Goal: Information Seeking & Learning: Learn about a topic

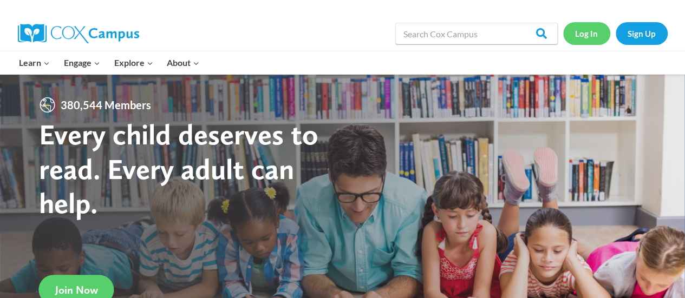
click at [586, 29] on link "Log In" at bounding box center [586, 33] width 47 height 22
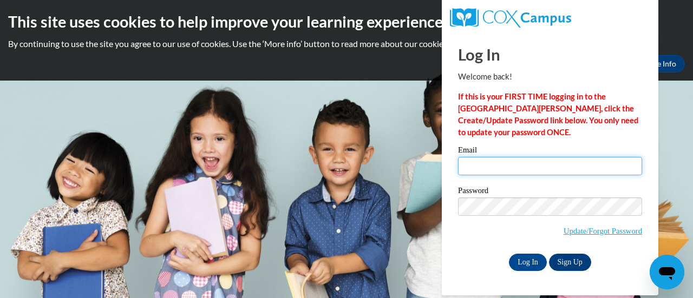
click at [492, 168] on input "Email" at bounding box center [550, 166] width 184 height 18
type input "stephanie_0202@yahoo.com"
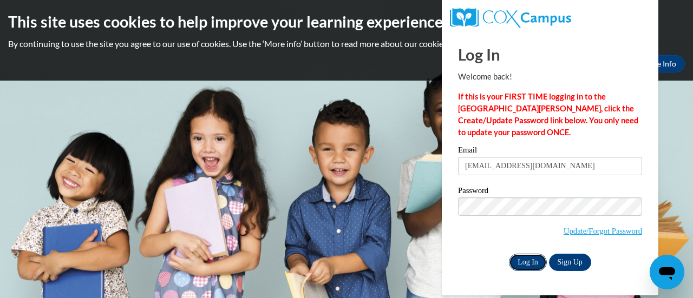
click at [521, 258] on input "Log In" at bounding box center [528, 262] width 38 height 17
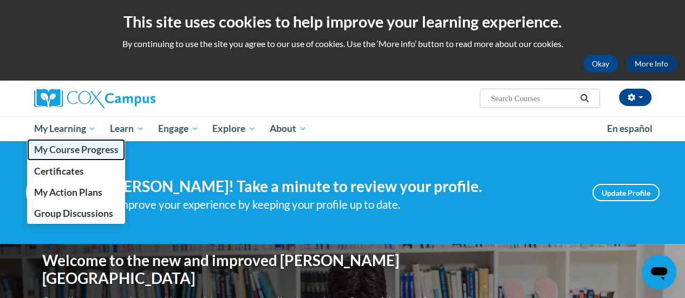
click at [84, 155] on span "My Course Progress" at bounding box center [76, 149] width 84 height 11
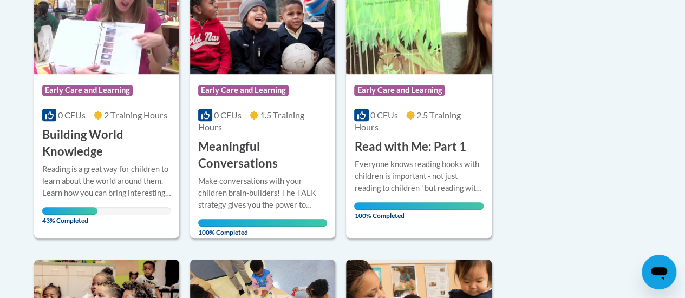
scroll to position [315, 0]
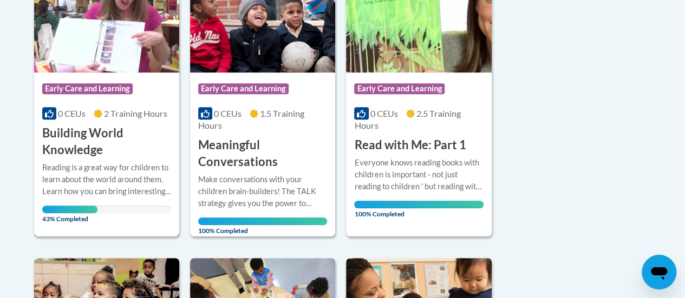
click at [86, 163] on div "Reading is a great way for children to learn about the world around them. Learn…" at bounding box center [106, 180] width 129 height 36
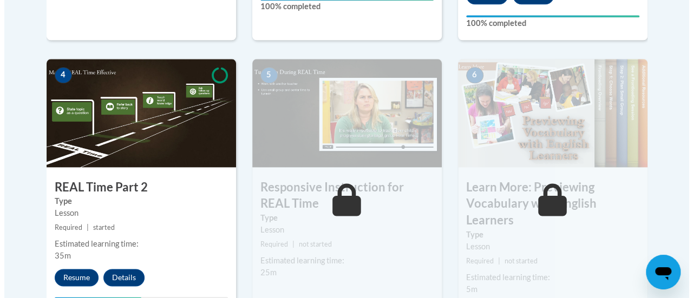
scroll to position [680, 0]
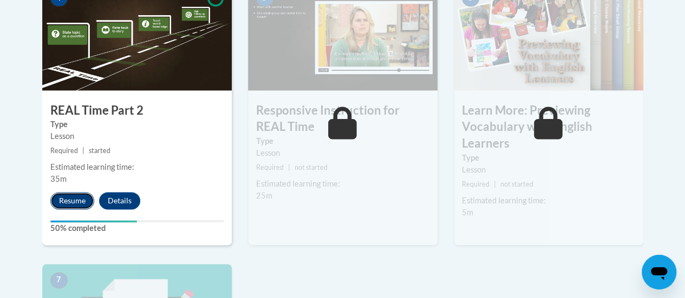
click at [65, 202] on button "Resume" at bounding box center [72, 200] width 44 height 17
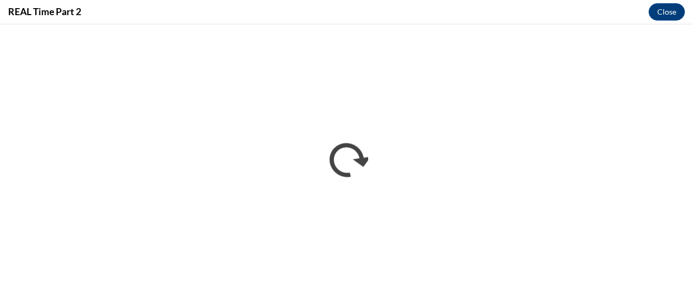
scroll to position [0, 0]
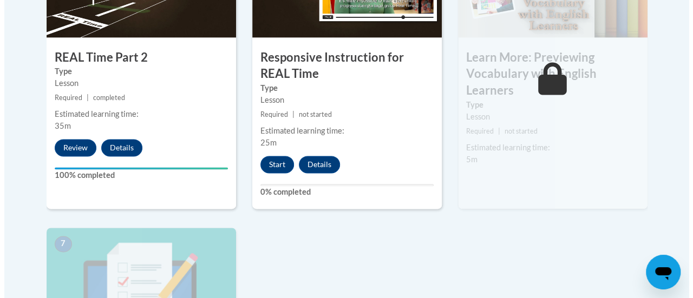
scroll to position [737, 0]
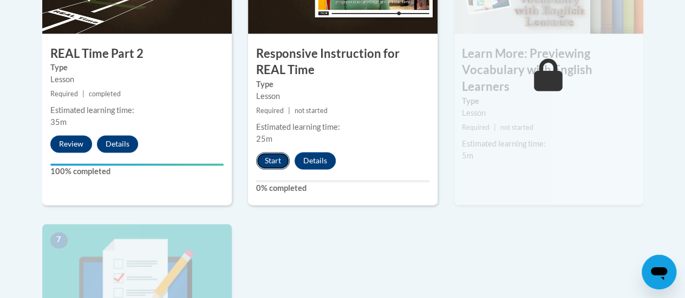
click at [269, 156] on button "Start" at bounding box center [273, 160] width 34 height 17
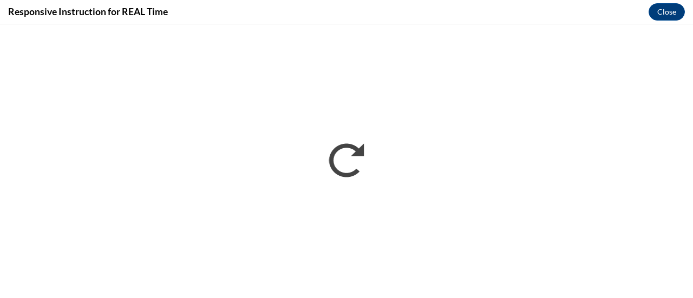
scroll to position [0, 0]
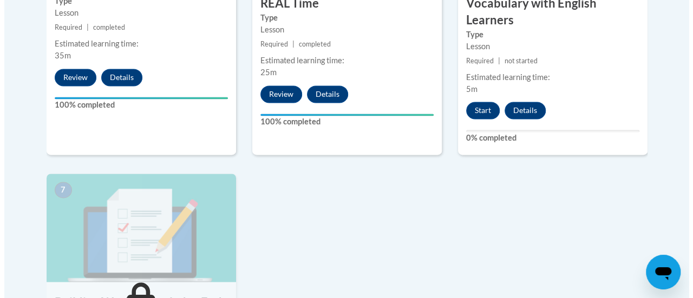
scroll to position [759, 0]
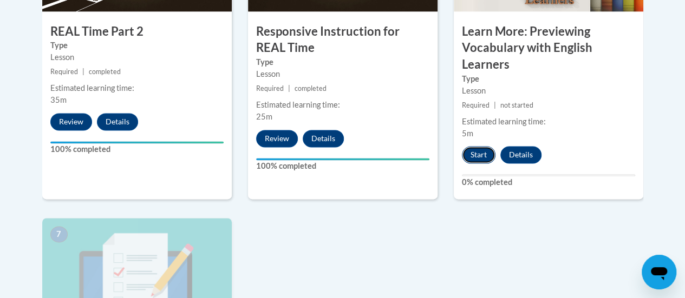
click at [484, 153] on button "Start" at bounding box center [479, 154] width 34 height 17
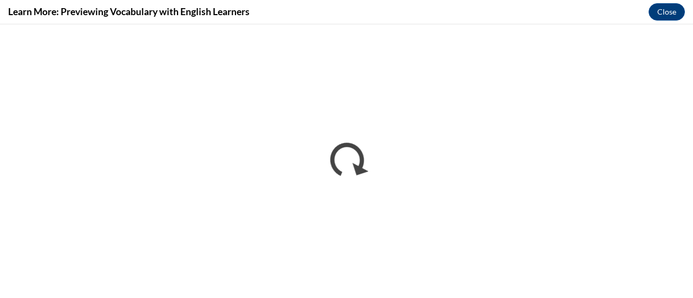
scroll to position [0, 0]
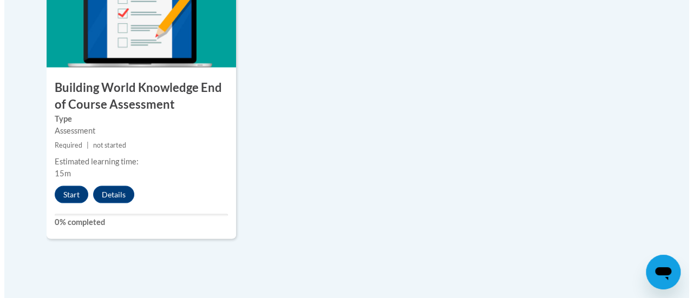
scroll to position [1022, 0]
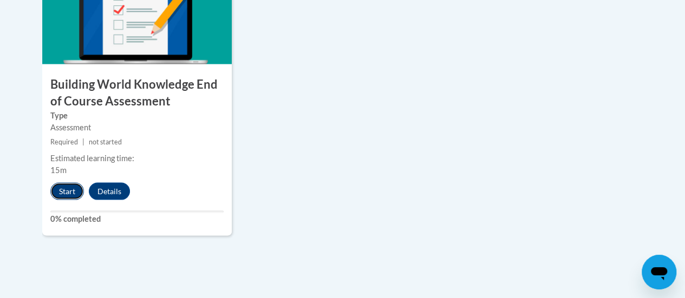
click at [71, 186] on button "Start" at bounding box center [67, 190] width 34 height 17
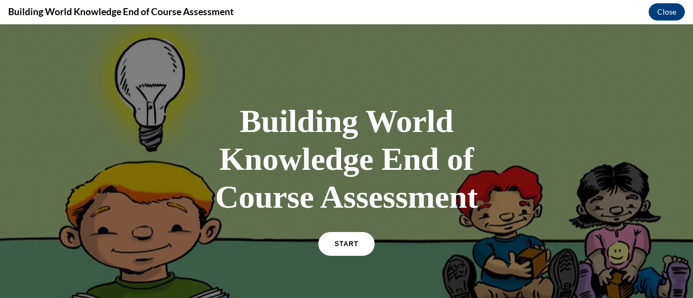
scroll to position [62, 0]
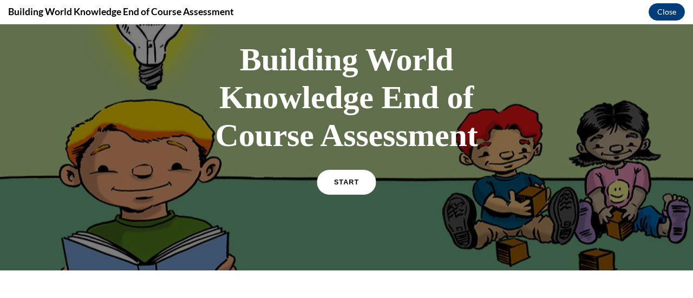
click at [331, 182] on link "START" at bounding box center [346, 182] width 59 height 25
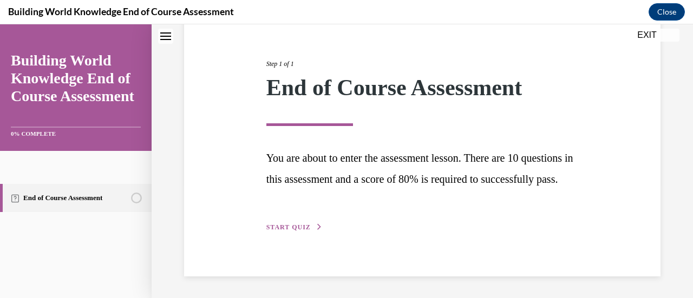
scroll to position [136, 0]
click at [293, 228] on span "START QUIZ" at bounding box center [288, 228] width 44 height 8
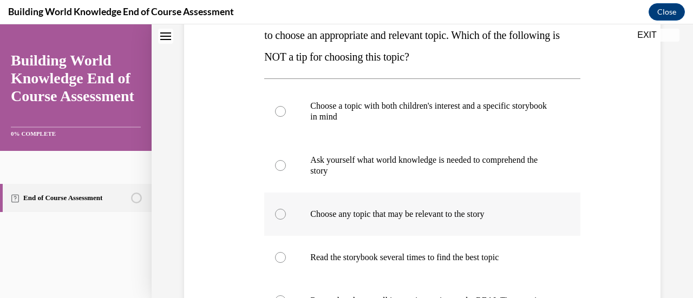
scroll to position [190, 0]
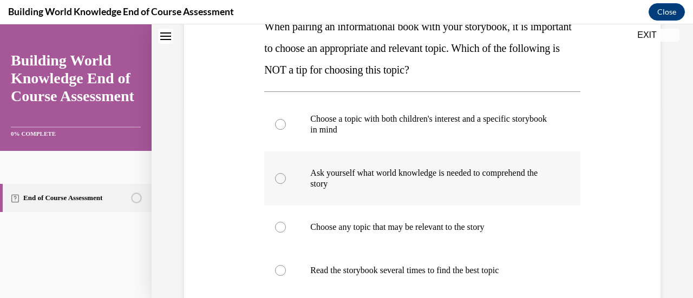
click at [287, 176] on label "Ask yourself what world knowledge is needed to comprehend the story" at bounding box center [421, 179] width 315 height 54
click at [286, 176] on input "Ask yourself what world knowledge is needed to comprehend the story" at bounding box center [280, 178] width 11 height 11
radio input "true"
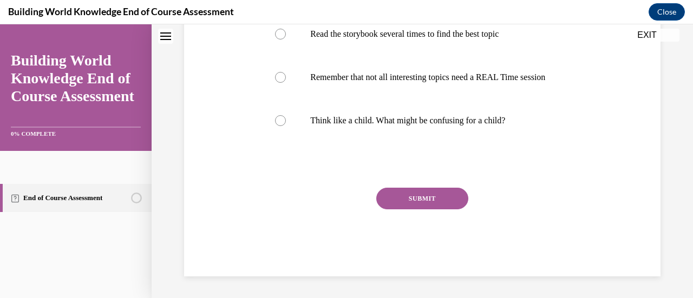
scroll to position [430, 0]
click at [404, 202] on button "SUBMIT" at bounding box center [422, 199] width 92 height 22
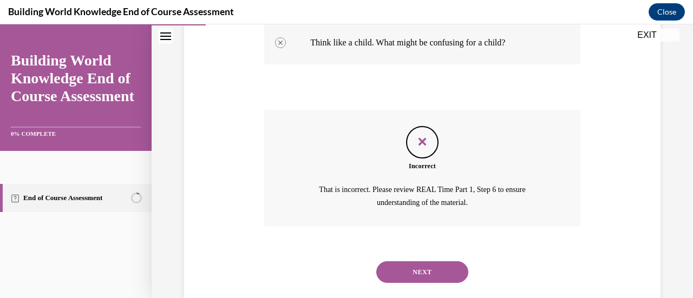
scroll to position [537, 0]
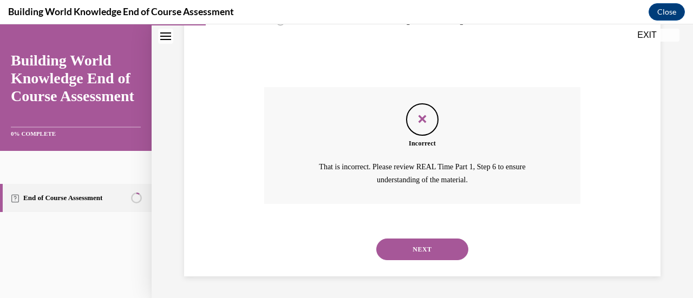
click at [447, 239] on button "NEXT" at bounding box center [422, 250] width 92 height 22
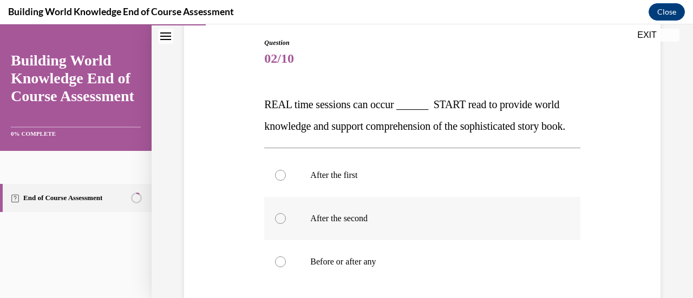
scroll to position [111, 0]
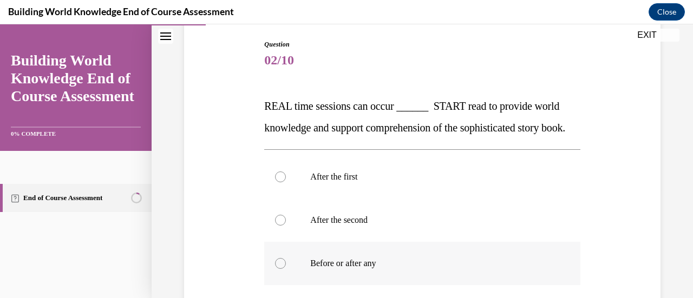
click at [281, 269] on div at bounding box center [280, 263] width 11 height 11
click at [281, 269] on input "Before or after any" at bounding box center [280, 263] width 11 height 11
radio input "true"
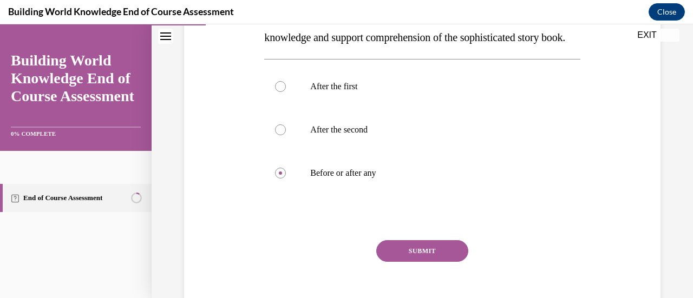
scroll to position [202, 0]
click at [418, 261] on button "SUBMIT" at bounding box center [422, 251] width 92 height 22
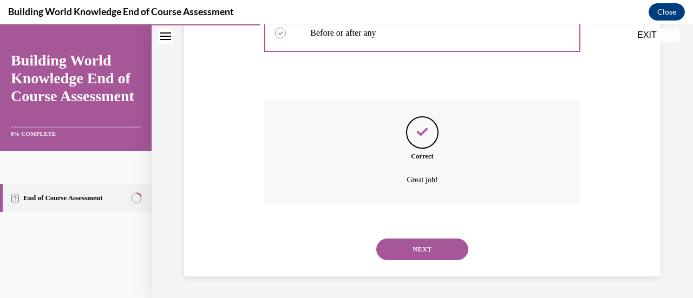
scroll to position [363, 0]
click at [423, 243] on button "NEXT" at bounding box center [422, 250] width 92 height 22
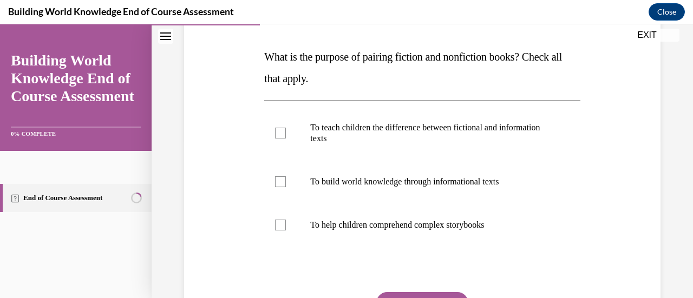
scroll to position [161, 0]
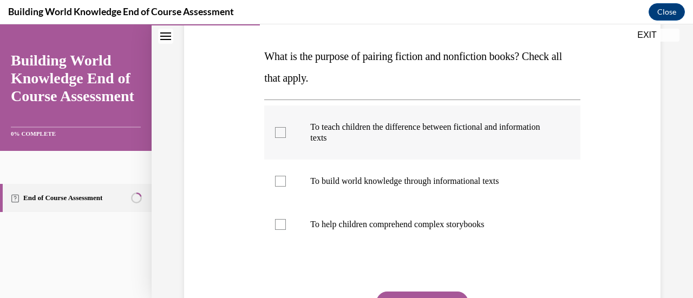
click at [280, 128] on div at bounding box center [280, 132] width 11 height 11
click at [280, 128] on input "To teach children the difference between fictional and information texts" at bounding box center [280, 132] width 11 height 11
checkbox input "true"
click at [281, 178] on div at bounding box center [280, 181] width 11 height 11
click at [281, 178] on input "To build world knowledge through informational texts" at bounding box center [280, 181] width 11 height 11
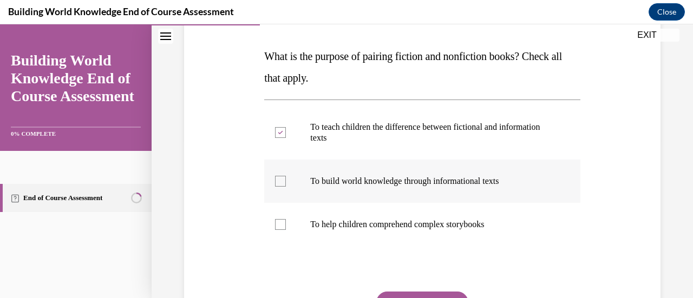
checkbox input "true"
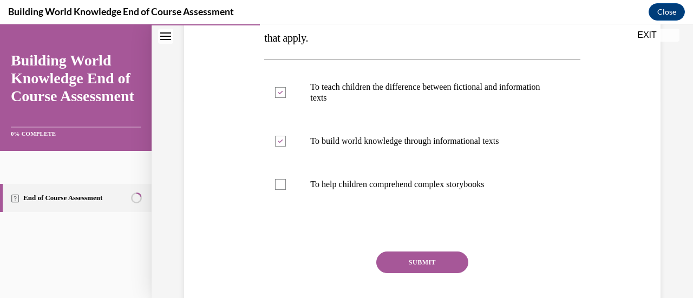
scroll to position [202, 0]
click at [412, 260] on button "SUBMIT" at bounding box center [422, 262] width 92 height 22
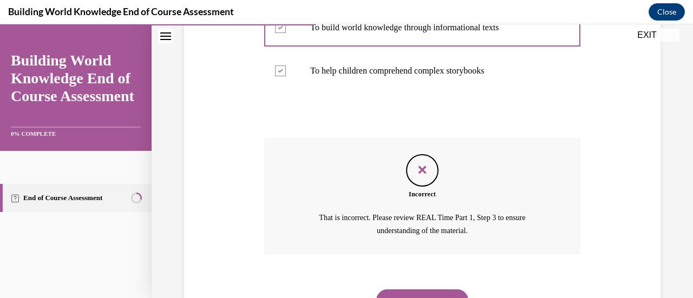
scroll to position [325, 0]
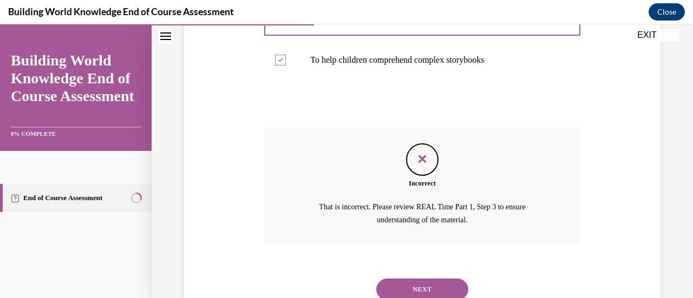
click at [414, 281] on button "NEXT" at bounding box center [422, 290] width 92 height 22
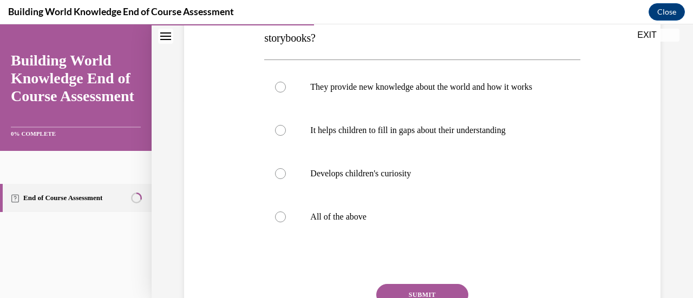
scroll to position [201, 0]
click at [279, 222] on div at bounding box center [280, 216] width 11 height 11
click at [279, 222] on input "All of the above" at bounding box center [280, 216] width 11 height 11
radio input "true"
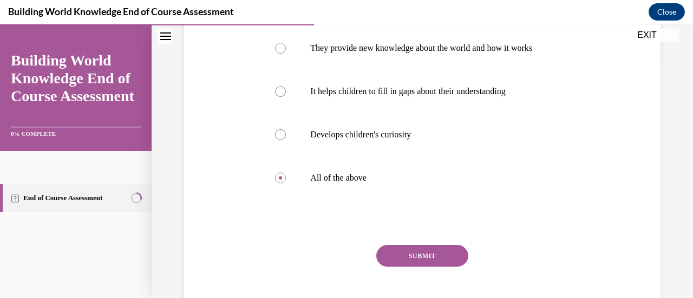
click at [440, 260] on button "SUBMIT" at bounding box center [422, 256] width 92 height 22
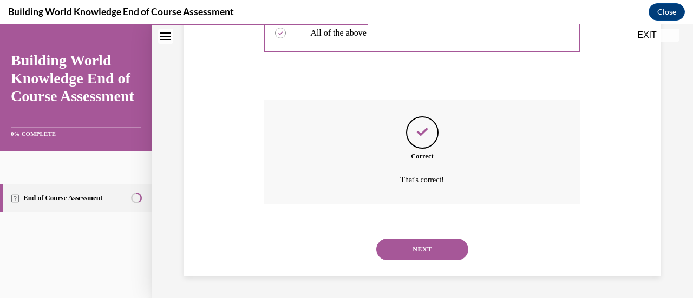
scroll to position [395, 0]
click at [431, 255] on button "NEXT" at bounding box center [422, 250] width 92 height 22
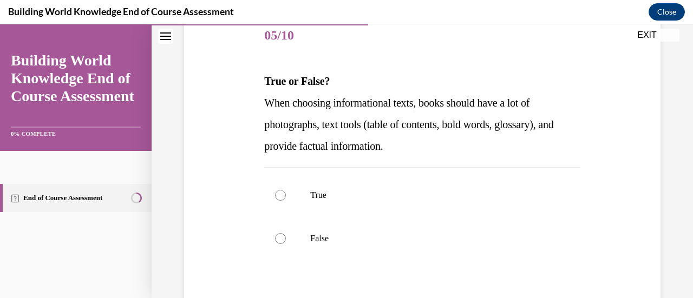
scroll to position [136, 0]
click at [281, 191] on div at bounding box center [280, 194] width 11 height 11
click at [281, 191] on input "True" at bounding box center [280, 194] width 11 height 11
radio input "true"
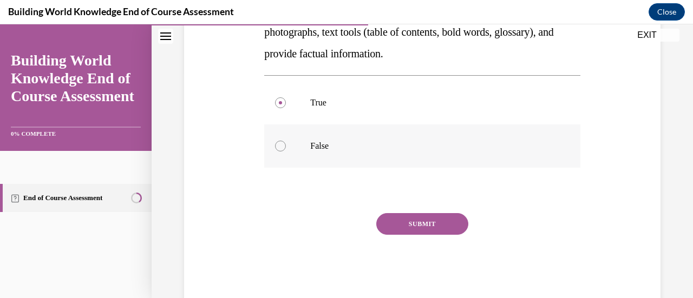
scroll to position [233, 0]
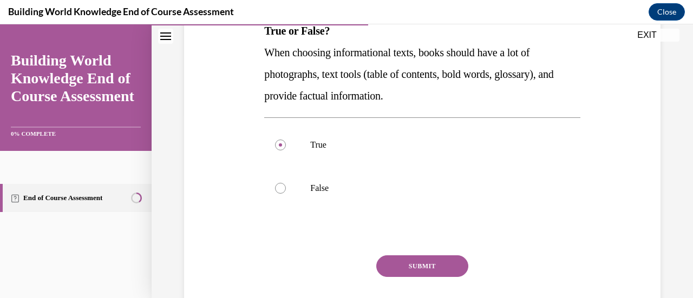
click at [421, 259] on button "SUBMIT" at bounding box center [422, 266] width 92 height 22
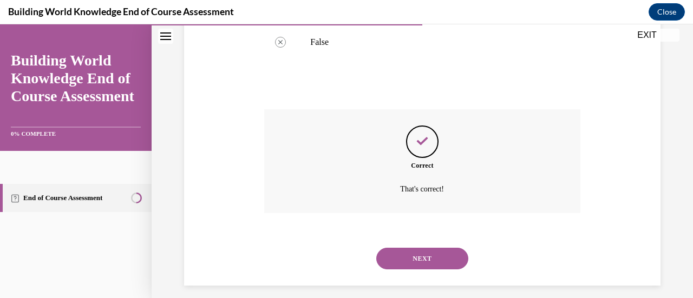
scroll to position [341, 0]
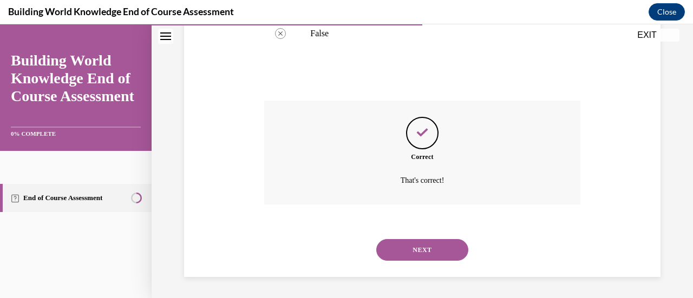
click at [421, 245] on button "NEXT" at bounding box center [422, 250] width 92 height 22
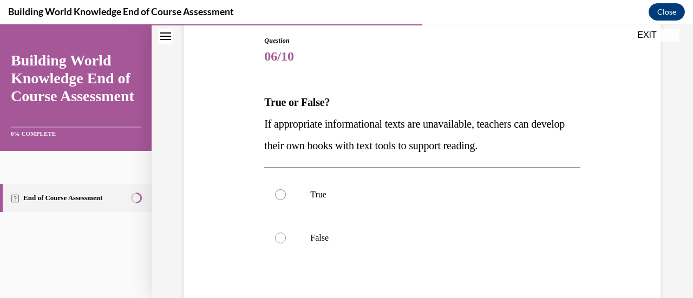
scroll to position [115, 0]
click at [310, 192] on p "True" at bounding box center [431, 194] width 242 height 11
click at [286, 192] on input "True" at bounding box center [280, 194] width 11 height 11
radio input "true"
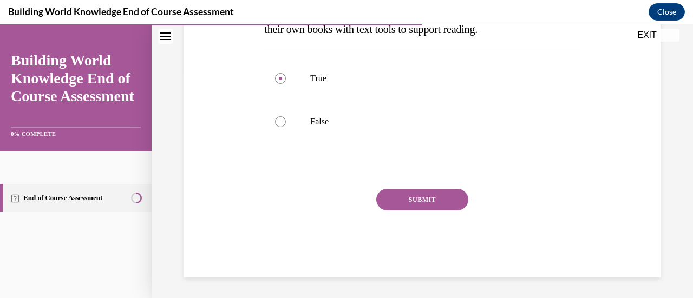
click at [425, 203] on button "SUBMIT" at bounding box center [422, 200] width 92 height 22
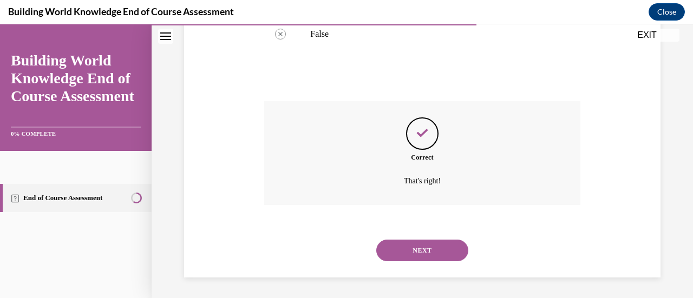
scroll to position [319, 0]
click at [420, 241] on button "NEXT" at bounding box center [422, 250] width 92 height 22
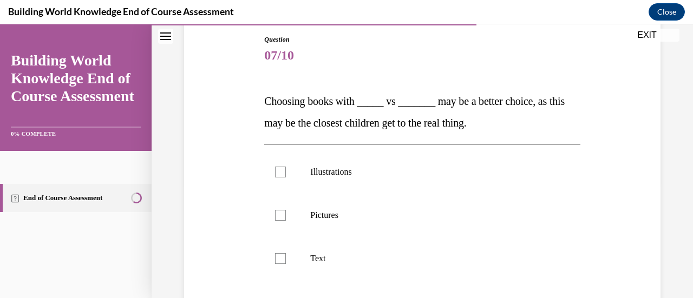
scroll to position [116, 0]
click at [279, 173] on div at bounding box center [280, 171] width 11 height 11
click at [279, 173] on input "Illustrations" at bounding box center [280, 171] width 11 height 11
checkbox input "true"
click at [278, 211] on div at bounding box center [280, 214] width 11 height 11
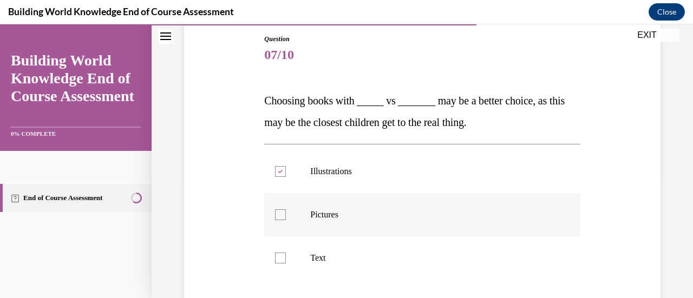
click at [278, 211] on input "Pictures" at bounding box center [280, 214] width 11 height 11
checkbox input "true"
click at [286, 168] on label "Illustrations" at bounding box center [421, 171] width 315 height 43
click at [286, 168] on input "Illustrations" at bounding box center [280, 171] width 11 height 11
checkbox input "false"
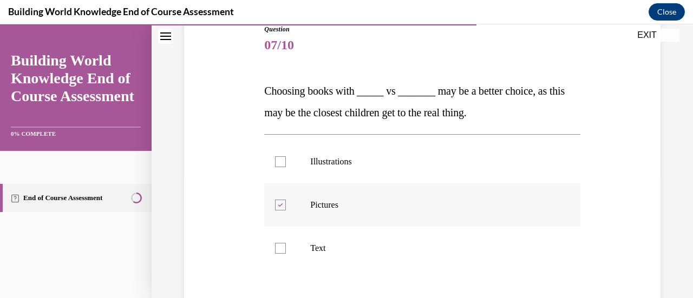
scroll to position [127, 0]
click at [276, 251] on div at bounding box center [280, 247] width 11 height 11
click at [276, 251] on input "Text" at bounding box center [280, 247] width 11 height 11
checkbox input "true"
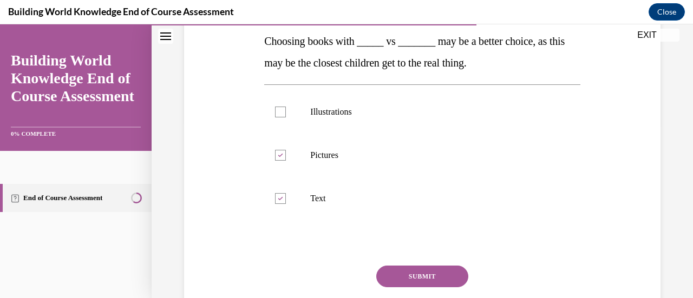
click at [407, 269] on button "SUBMIT" at bounding box center [422, 277] width 92 height 22
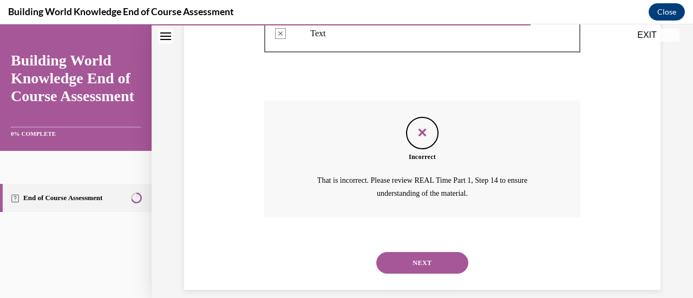
scroll to position [353, 0]
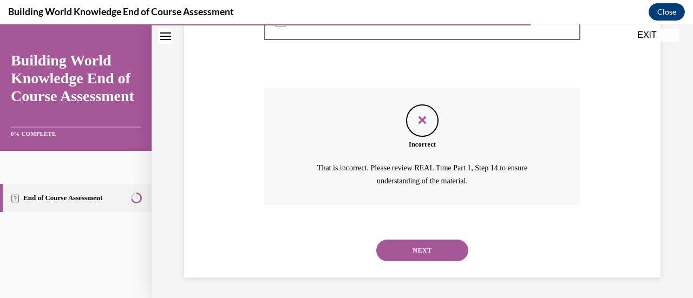
click at [416, 255] on button "NEXT" at bounding box center [422, 251] width 92 height 22
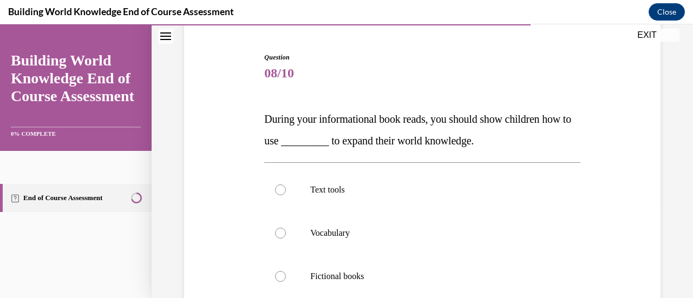
scroll to position [97, 0]
click at [276, 193] on div at bounding box center [280, 190] width 11 height 11
click at [276, 193] on input "Text tools" at bounding box center [280, 190] width 11 height 11
radio input "true"
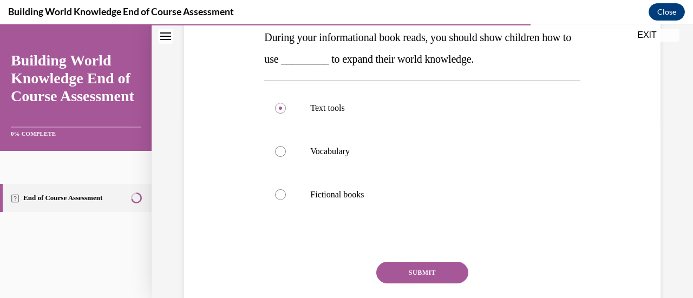
click at [431, 275] on button "SUBMIT" at bounding box center [422, 273] width 92 height 22
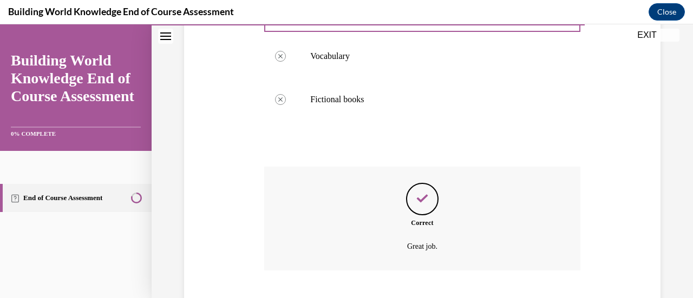
scroll to position [341, 0]
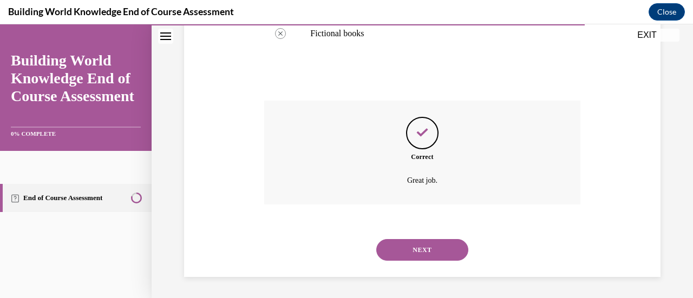
click at [429, 254] on button "NEXT" at bounding box center [422, 250] width 92 height 22
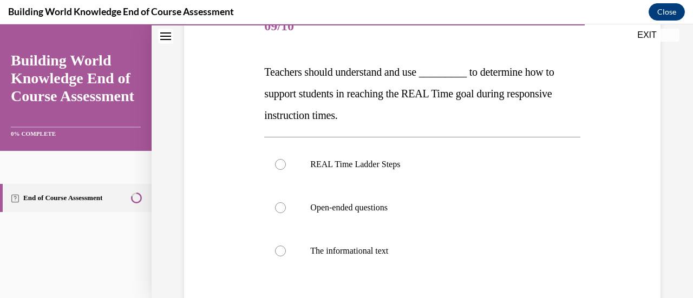
scroll to position [152, 0]
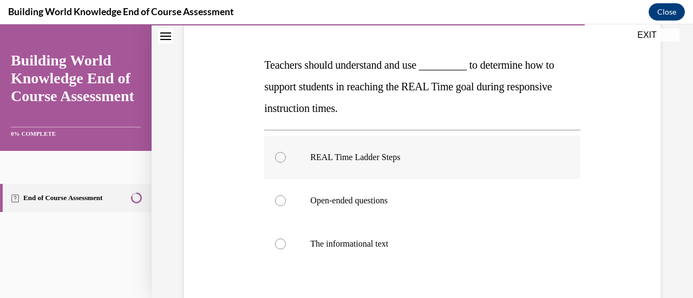
click at [301, 167] on label "REAL Time Ladder Steps" at bounding box center [421, 157] width 315 height 43
click at [286, 163] on input "REAL Time Ladder Steps" at bounding box center [280, 157] width 11 height 11
radio input "true"
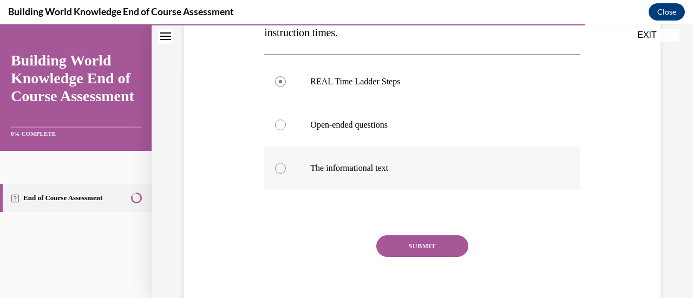
click at [412, 242] on button "SUBMIT" at bounding box center [422, 246] width 92 height 22
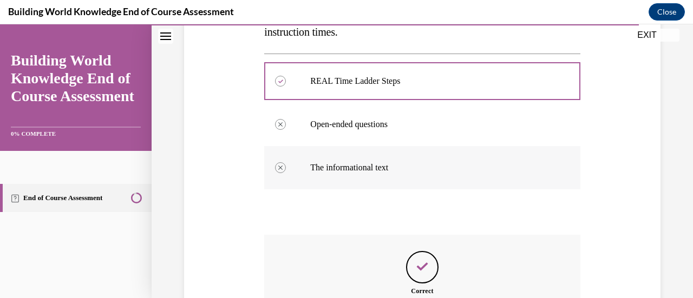
scroll to position [361, 0]
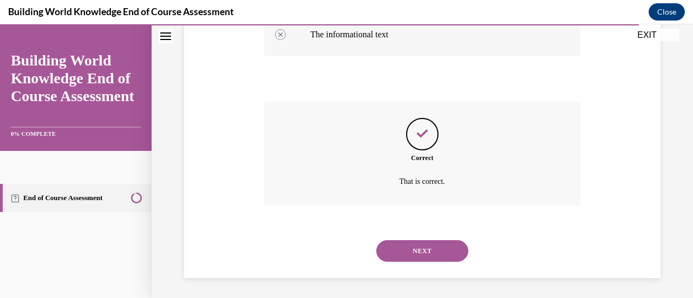
click at [412, 242] on button "NEXT" at bounding box center [422, 251] width 92 height 22
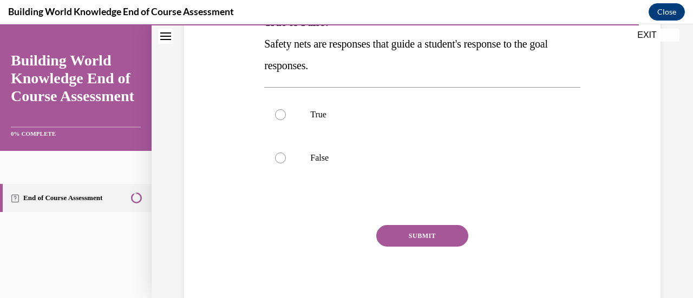
scroll to position [195, 0]
click at [275, 157] on div at bounding box center [280, 157] width 11 height 11
click at [275, 157] on input "False" at bounding box center [280, 157] width 11 height 11
radio input "true"
click at [404, 240] on button "SUBMIT" at bounding box center [422, 236] width 92 height 22
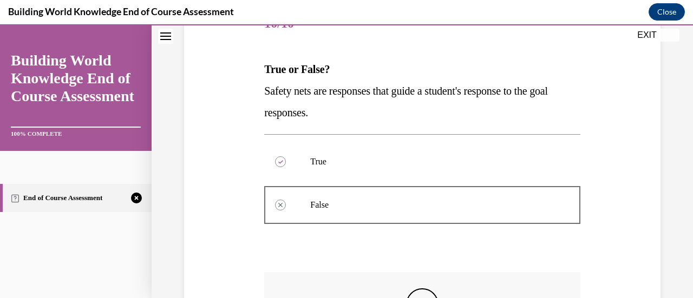
scroll to position [148, 0]
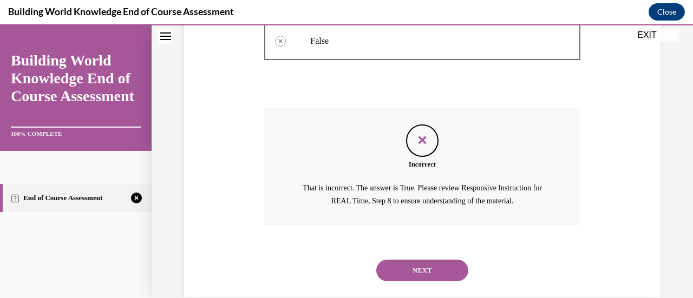
click at [408, 278] on button "NEXT" at bounding box center [422, 271] width 92 height 22
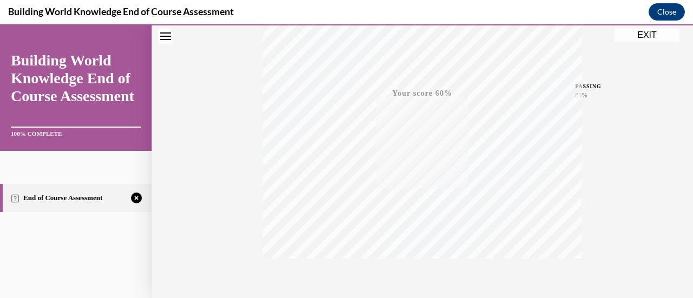
scroll to position [280, 0]
